Goal: Check status: Check status

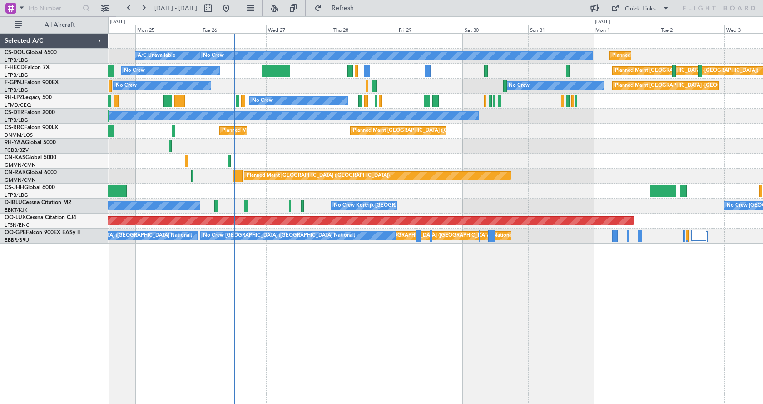
click at [427, 301] on div "Planned Maint [GEOGRAPHIC_DATA] ([GEOGRAPHIC_DATA]) A/C Unavailable No Crew Pla…" at bounding box center [435, 218] width 655 height 371
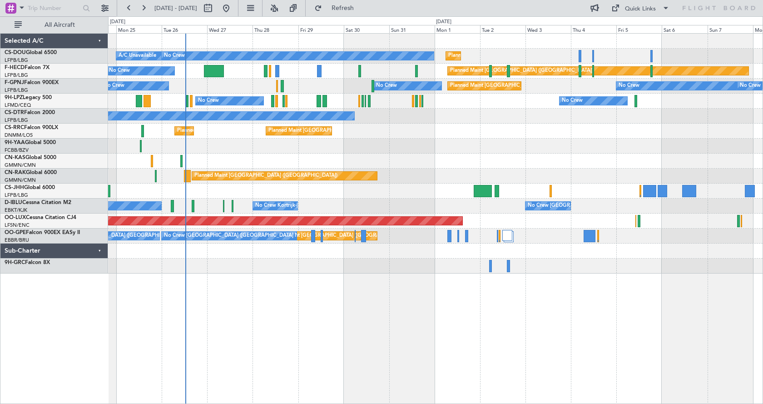
click at [356, 320] on div "Planned Maint [GEOGRAPHIC_DATA] ([GEOGRAPHIC_DATA]) A/C Unavailable No Crew Pla…" at bounding box center [435, 218] width 655 height 371
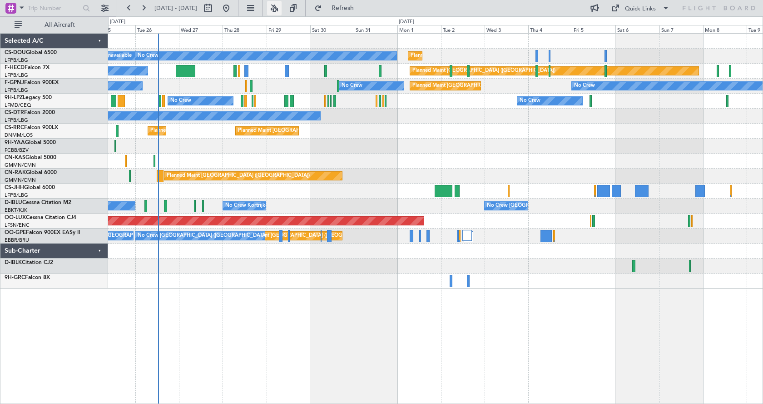
click at [282, 6] on button at bounding box center [274, 8] width 15 height 15
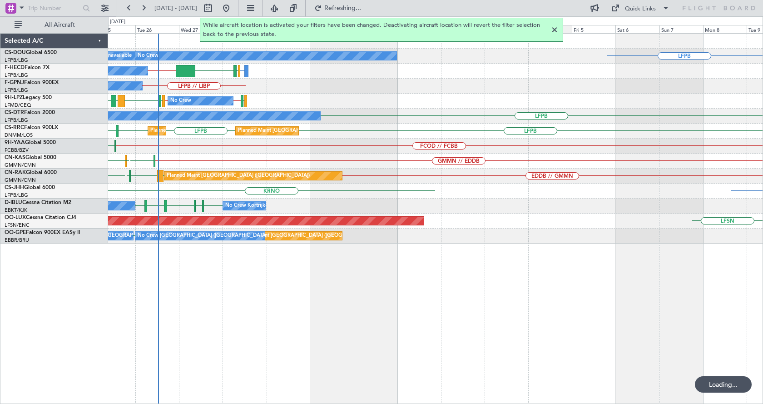
click at [551, 28] on div at bounding box center [554, 30] width 11 height 11
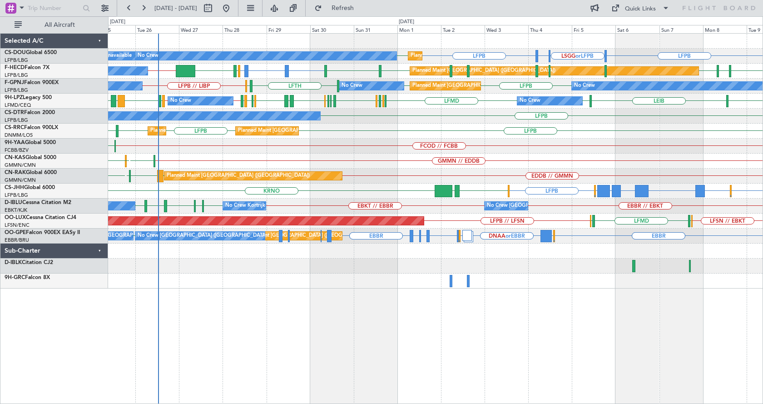
click at [352, 371] on div "LFPB LFPB LSGG or LFPB LIML or LFPB LFPB LFPB Planned Maint [GEOGRAPHIC_DATA] (…" at bounding box center [435, 218] width 655 height 371
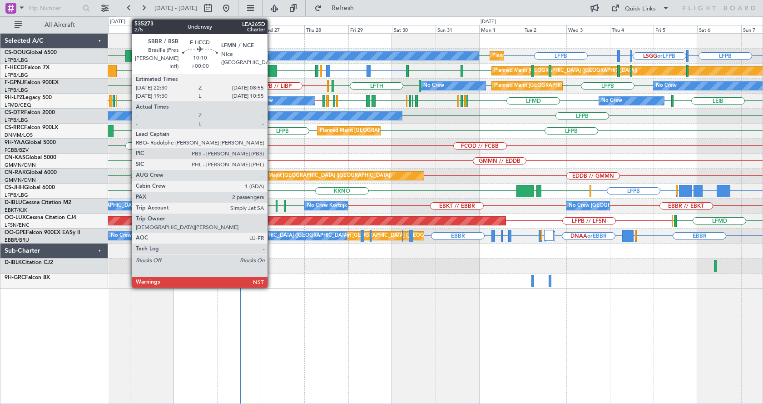
click at [272, 70] on div at bounding box center [267, 71] width 19 height 12
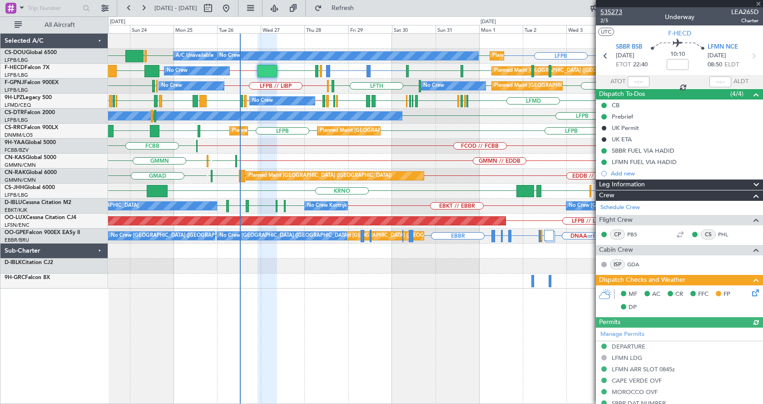
click at [611, 10] on span "535273" at bounding box center [611, 12] width 22 height 10
click at [758, 3] on span at bounding box center [758, 4] width 9 height 8
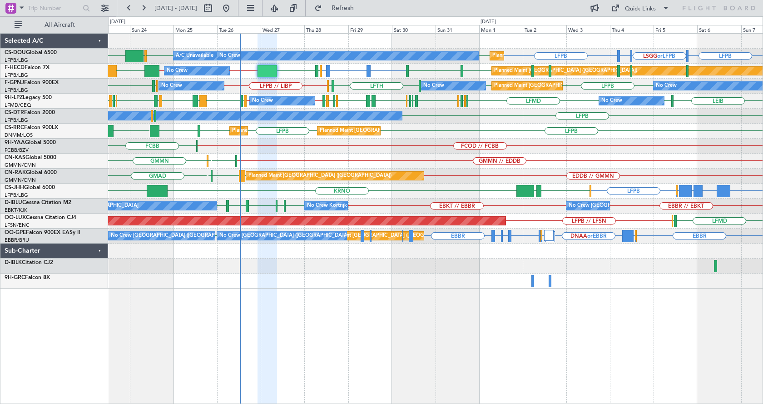
type input "0"
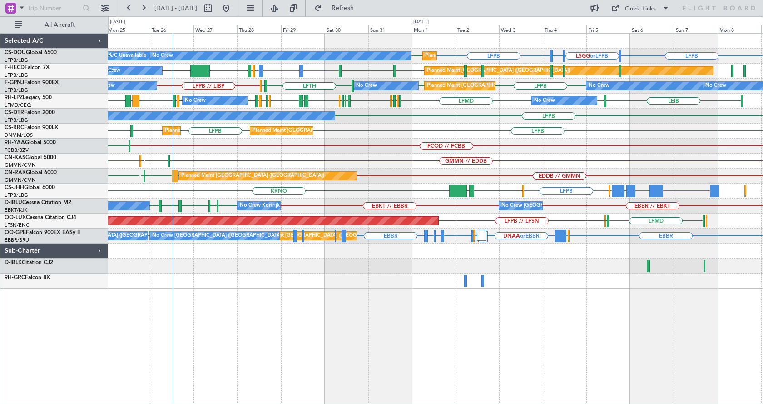
click at [529, 316] on div "LFPB LSGG or LFPB LIML or LFPB LFPB LFPB LFPB Planned Maint [GEOGRAPHIC_DATA] (…" at bounding box center [435, 218] width 655 height 371
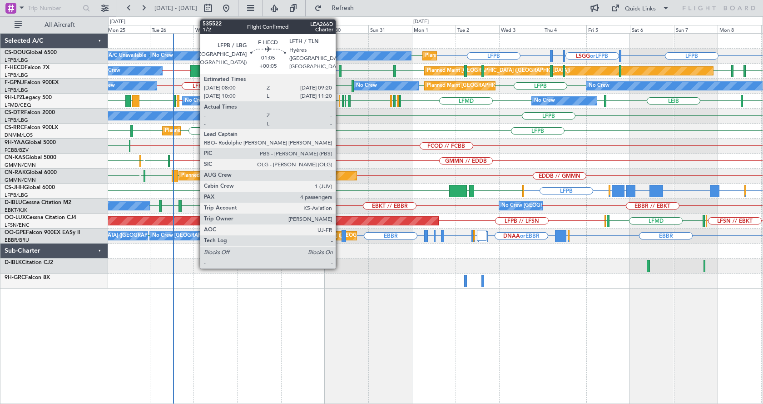
click at [340, 66] on div at bounding box center [340, 71] width 3 height 12
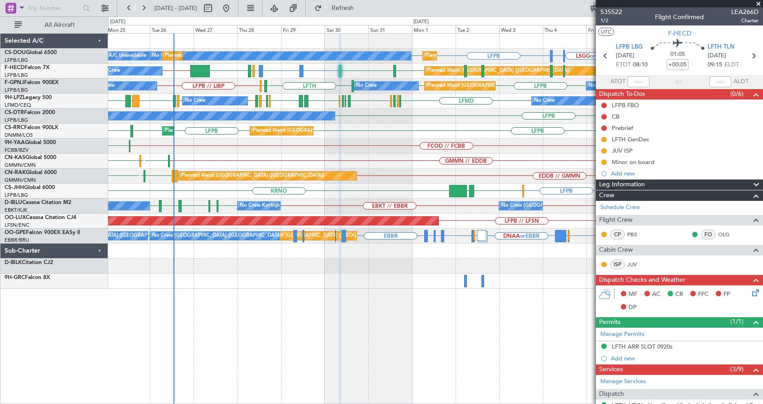
click at [758, 3] on span at bounding box center [758, 4] width 9 height 8
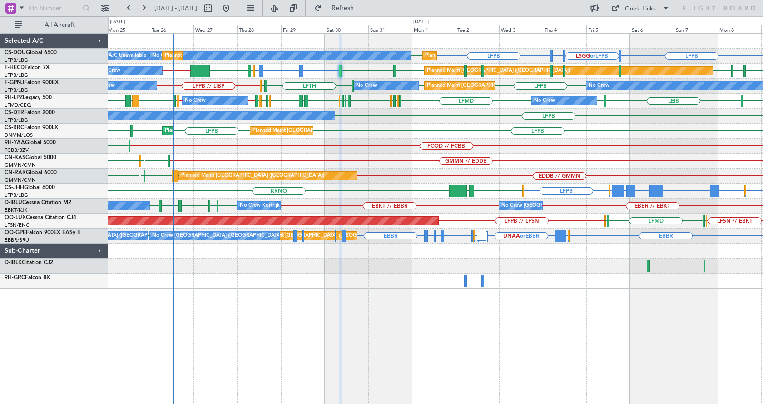
type input "0"
